Goal: Task Accomplishment & Management: Use online tool/utility

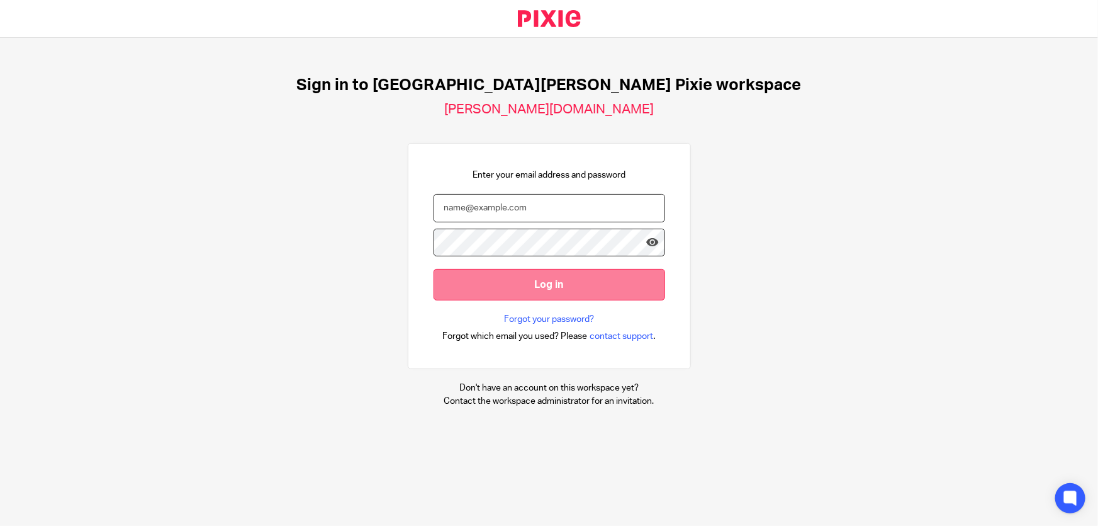
type input "[EMAIL_ADDRESS][DOMAIN_NAME]"
click at [537, 275] on input "Log in" at bounding box center [550, 284] width 232 height 31
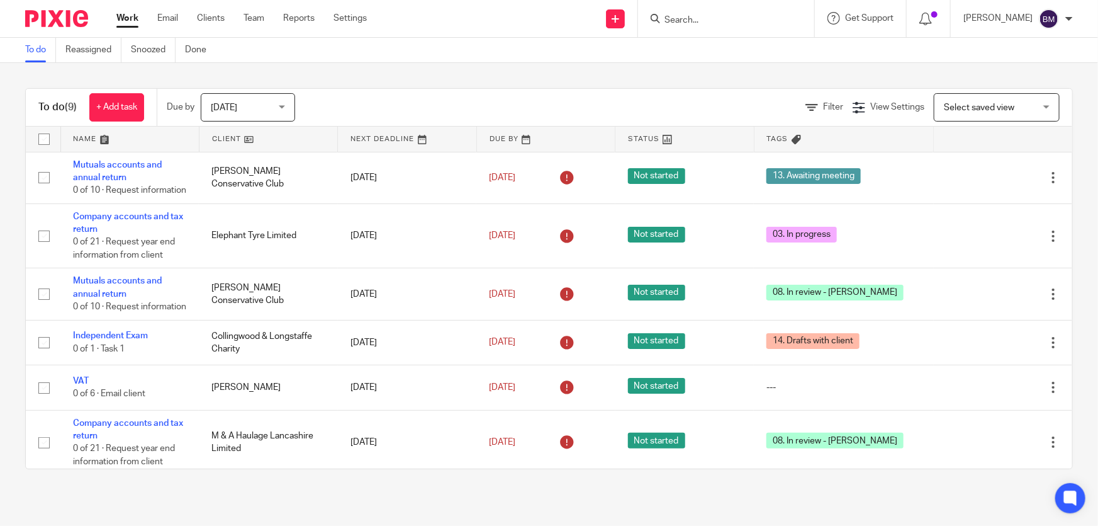
click at [758, 23] on input "Search" at bounding box center [719, 20] width 113 height 11
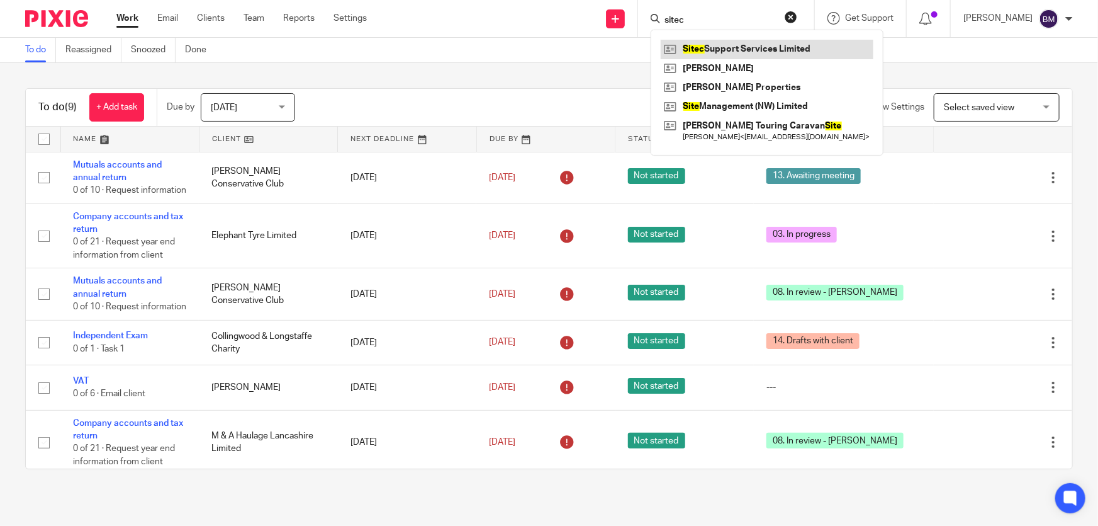
type input "sitec"
click at [780, 53] on link at bounding box center [767, 49] width 213 height 19
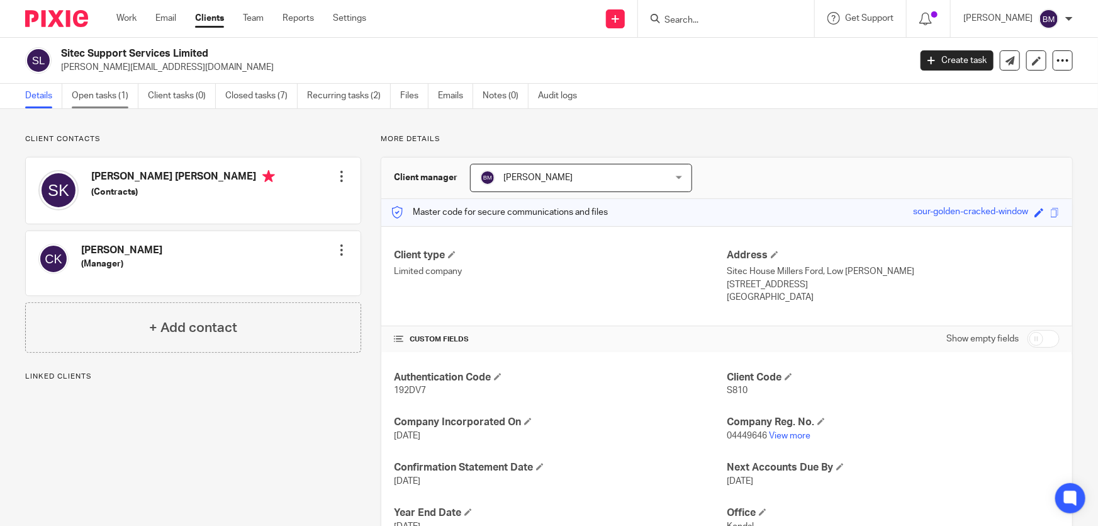
click at [107, 97] on link "Open tasks (1)" at bounding box center [105, 96] width 67 height 25
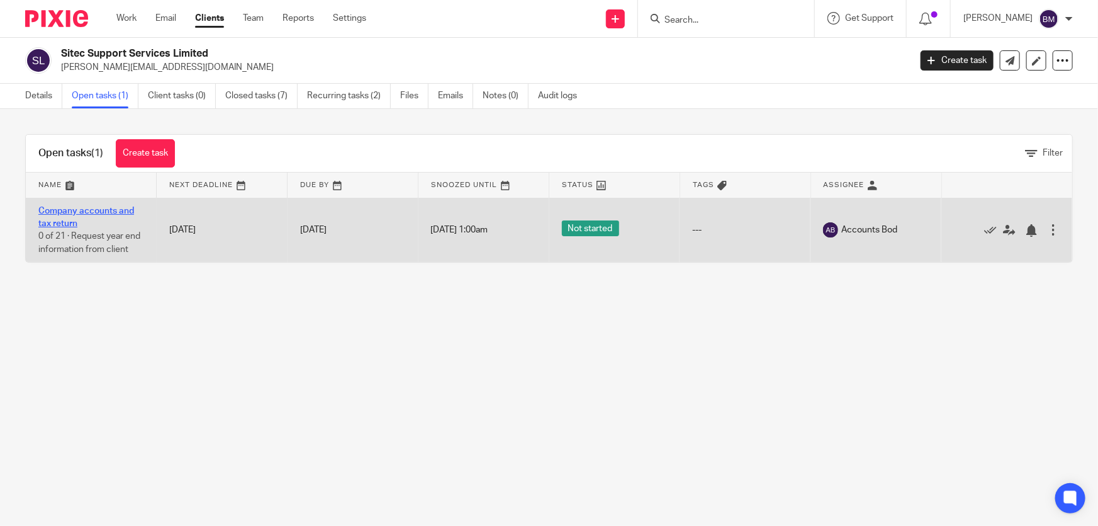
click at [94, 208] on link "Company accounts and tax return" at bounding box center [86, 216] width 96 height 21
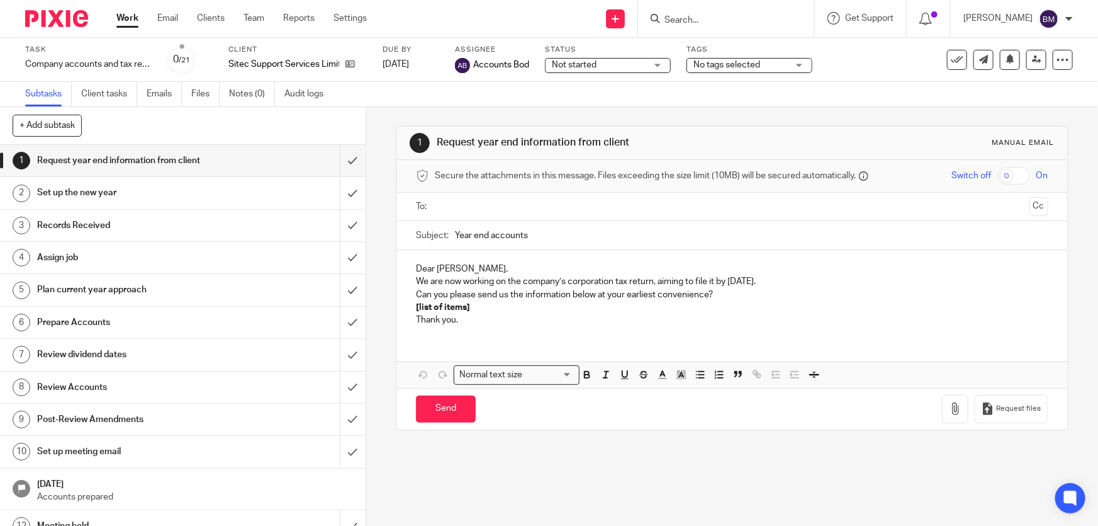
click at [757, 62] on span "No tags selected" at bounding box center [741, 65] width 94 height 13
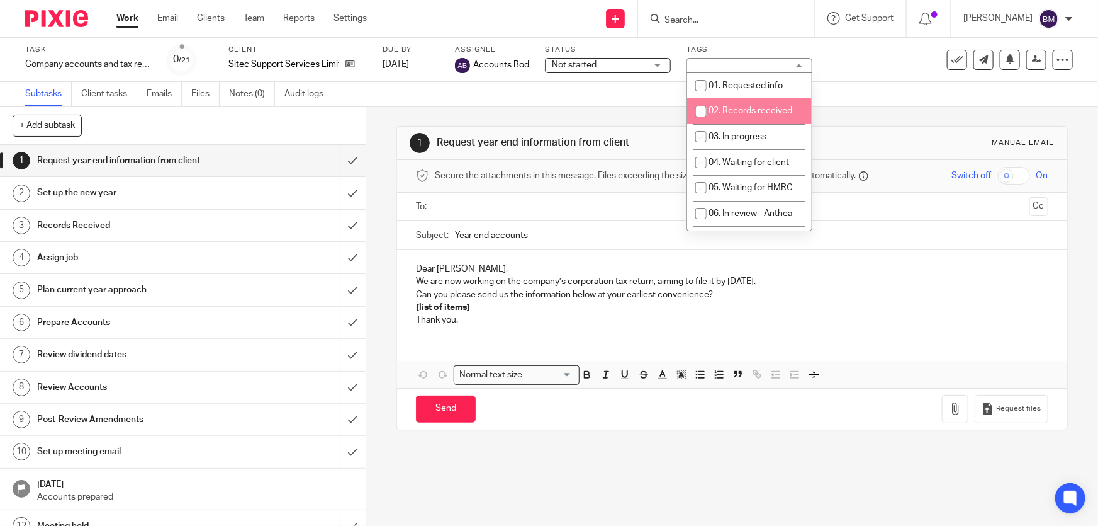
drag, startPoint x: 760, startPoint y: 82, endPoint x: 732, endPoint y: 113, distance: 41.5
click at [732, 113] on ul "01. Requested info 02. Records received 03. In progress 04. Waiting for client …" at bounding box center [749, 152] width 125 height 158
click at [706, 110] on input "checkbox" at bounding box center [701, 111] width 24 height 24
checkbox input "true"
click at [906, 85] on div "Subtasks Client tasks Emails Files Notes (0) Audit logs" at bounding box center [549, 94] width 1098 height 25
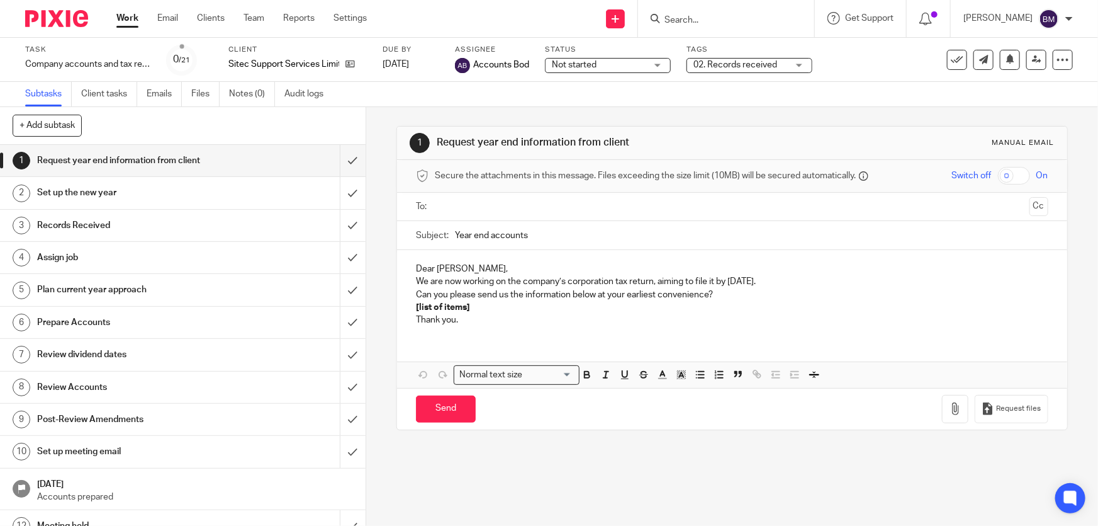
click at [755, 27] on div at bounding box center [726, 18] width 176 height 37
